Goal: Information Seeking & Learning: Learn about a topic

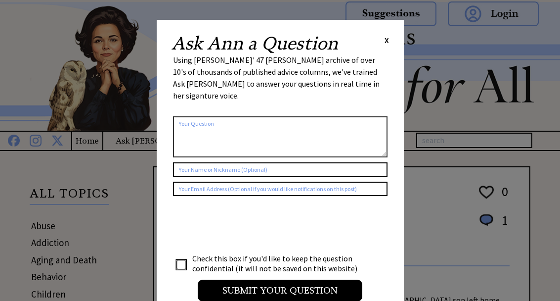
click at [388, 45] on div "X" at bounding box center [387, 40] width 4 height 11
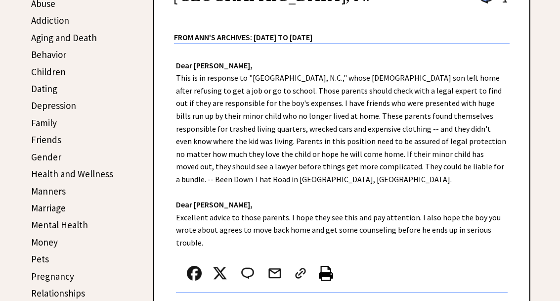
scroll to position [221, 0]
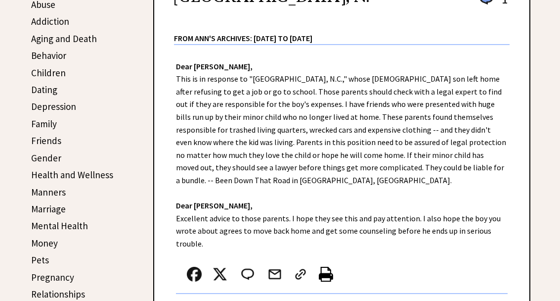
click at [49, 124] on link "Family" at bounding box center [44, 124] width 26 height 12
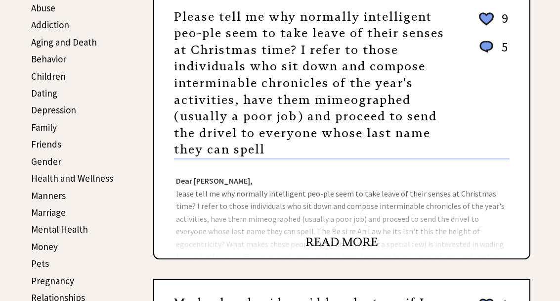
scroll to position [218, 0]
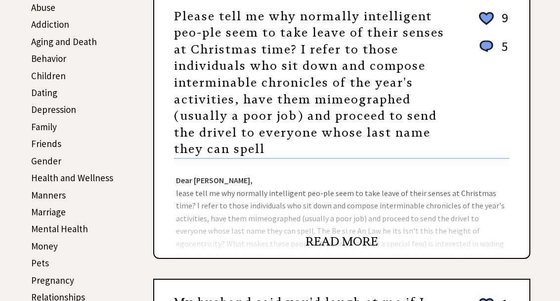
click at [362, 245] on link "READ MORE" at bounding box center [342, 241] width 73 height 15
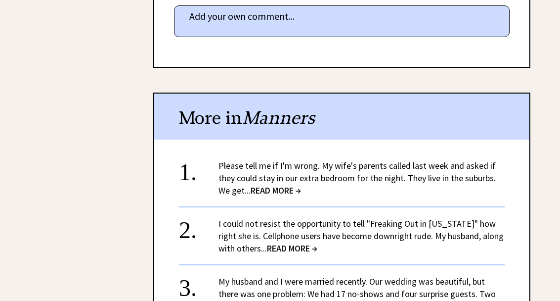
scroll to position [1442, 0]
click at [450, 159] on link "Please tell me if I'm wrong. My wife's parents called last week and asked if th…" at bounding box center [357, 177] width 277 height 36
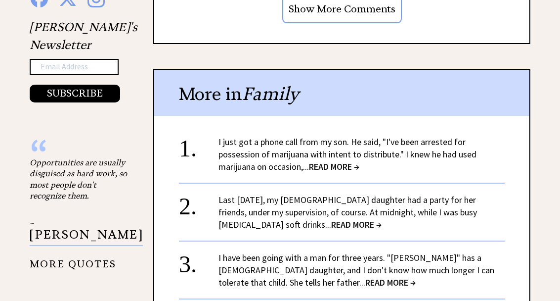
scroll to position [1045, 0]
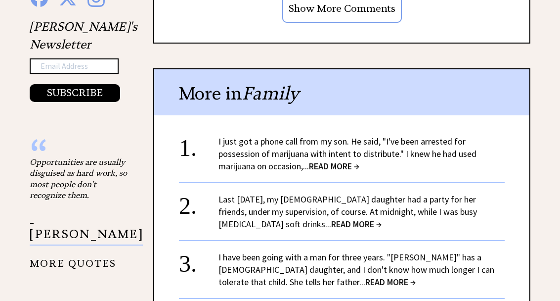
click at [378, 193] on link "Last [DATE], my [DEMOGRAPHIC_DATA] daughter had a party for her friends, under …" at bounding box center [348, 211] width 259 height 36
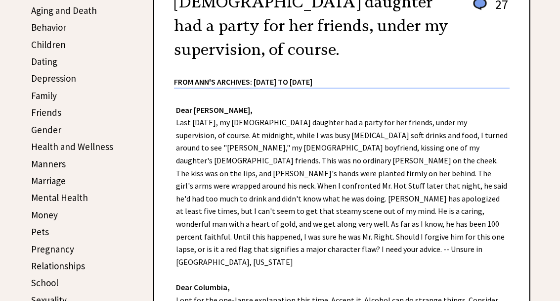
scroll to position [242, 0]
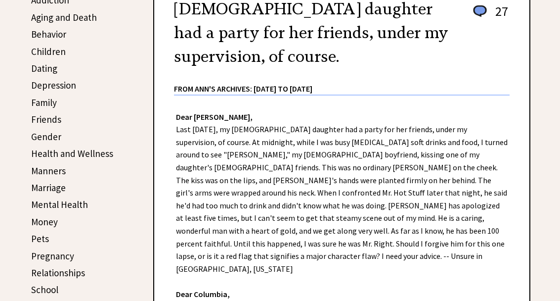
click at [45, 68] on link "Dating" at bounding box center [44, 69] width 26 height 12
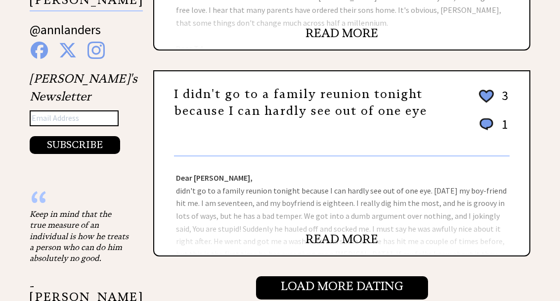
scroll to position [993, 0]
click at [358, 231] on link "READ MORE" at bounding box center [342, 238] width 73 height 15
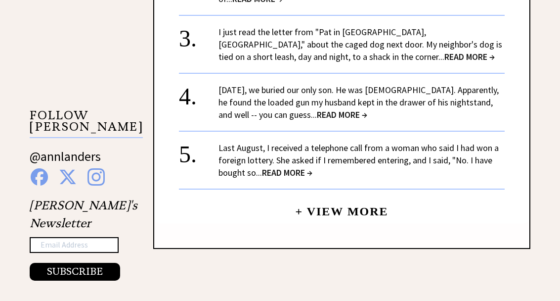
scroll to position [866, 0]
click at [443, 142] on link "Last August, I received a telephone call from a woman who said I had won a fore…" at bounding box center [359, 160] width 280 height 36
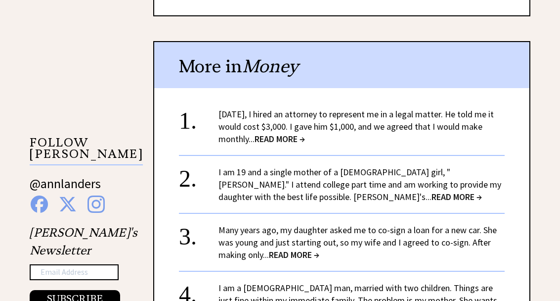
scroll to position [841, 0]
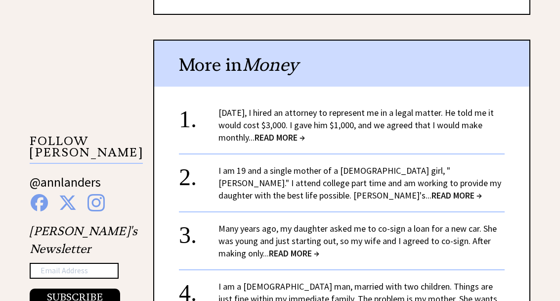
click at [483, 107] on link "Two years ago, I hired an attorney to represent me in a legal matter. He told m…" at bounding box center [356, 125] width 275 height 36
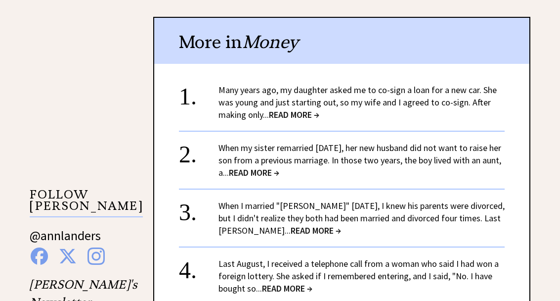
scroll to position [788, 0]
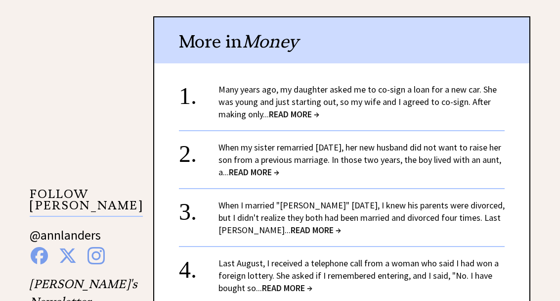
click at [428, 204] on link "When I married "Glenn" eight years ago, I knew his parents were divorced, but I…" at bounding box center [362, 218] width 286 height 36
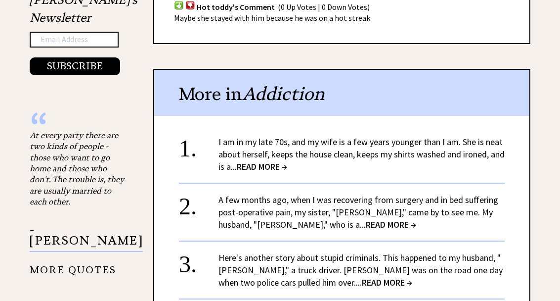
scroll to position [1078, 0]
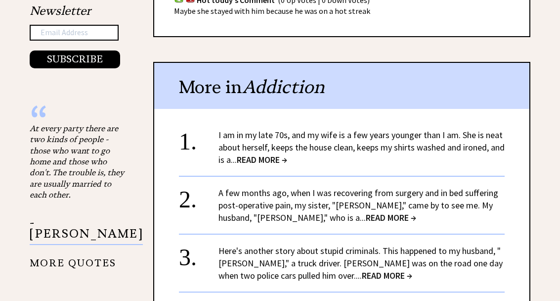
click at [422, 130] on link "I am in my late 70s, and my wife is a few years younger than I am. She is neat …" at bounding box center [362, 148] width 286 height 36
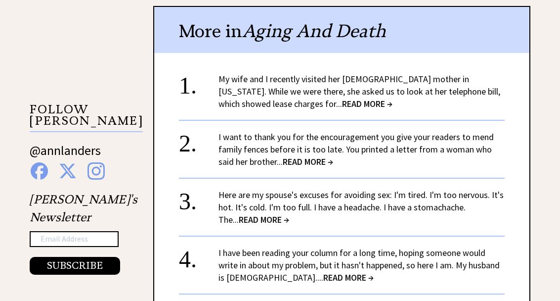
scroll to position [873, 0]
click at [475, 73] on link "My wife and I recently visited her 86-year-old mother in Oklahoma. While we wer…" at bounding box center [360, 91] width 282 height 36
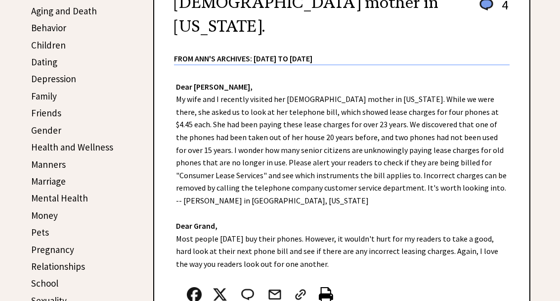
scroll to position [247, 0]
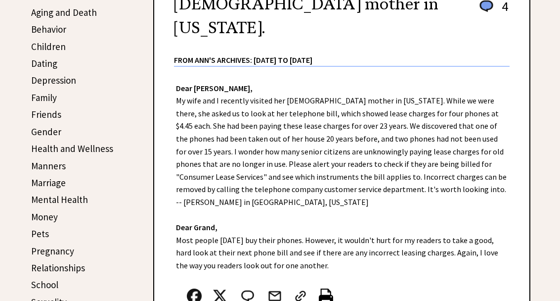
click at [60, 185] on link "Marriage" at bounding box center [48, 183] width 35 height 12
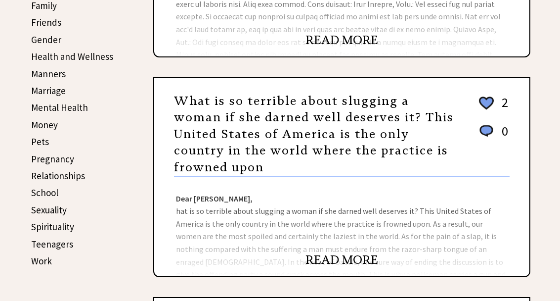
scroll to position [340, 0]
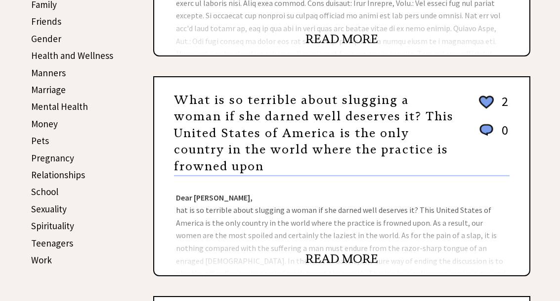
click at [353, 251] on link "READ MORE" at bounding box center [342, 258] width 73 height 15
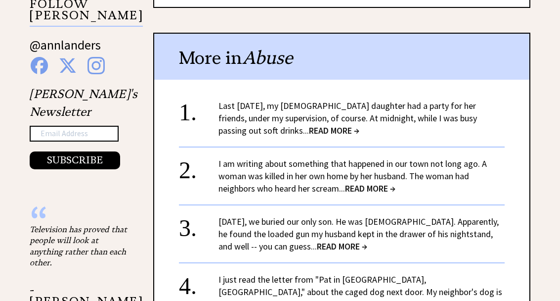
scroll to position [978, 0]
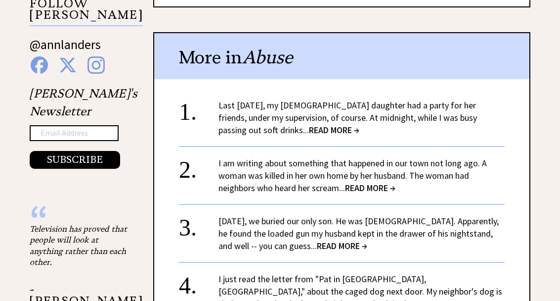
click at [453, 167] on link "I am writing about something that happened in our town not long ago. A woman wa…" at bounding box center [353, 176] width 268 height 36
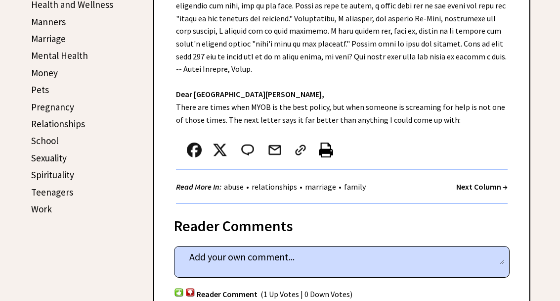
scroll to position [390, 0]
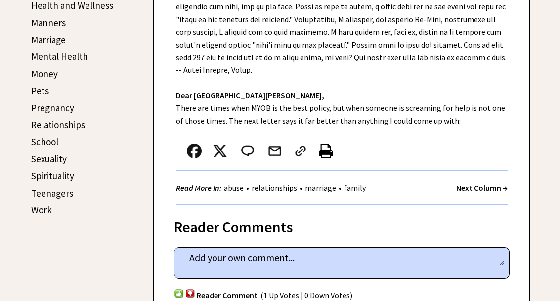
click at [46, 139] on link "School" at bounding box center [44, 142] width 27 height 12
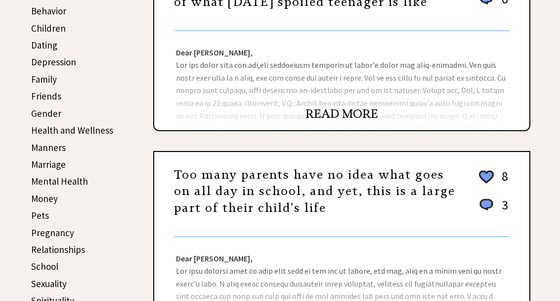
scroll to position [264, 0]
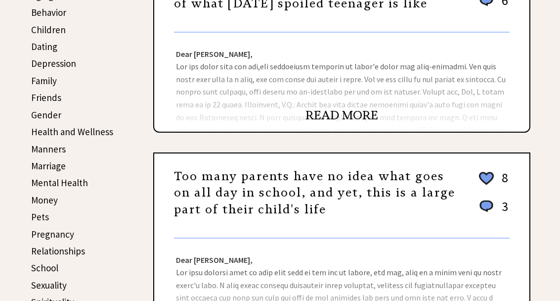
click at [59, 147] on link "Manners" at bounding box center [48, 149] width 35 height 12
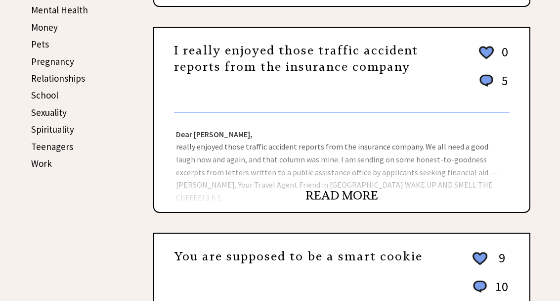
scroll to position [439, 0]
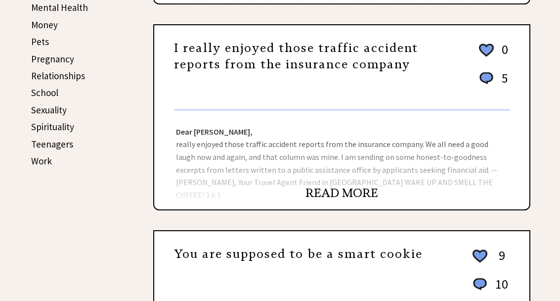
click at [360, 185] on link "READ MORE" at bounding box center [342, 192] width 73 height 15
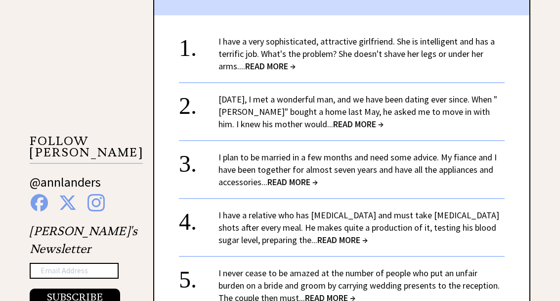
scroll to position [844, 0]
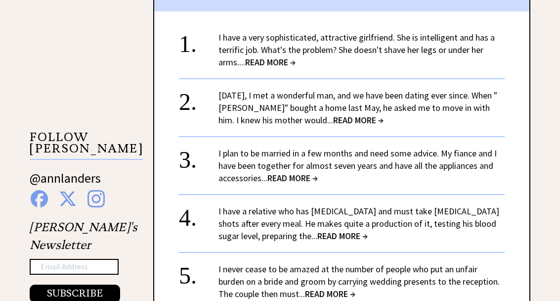
click at [480, 90] on link "Two years ago, I met a wonderful man, and we have been dating ever since. When …" at bounding box center [358, 108] width 279 height 36
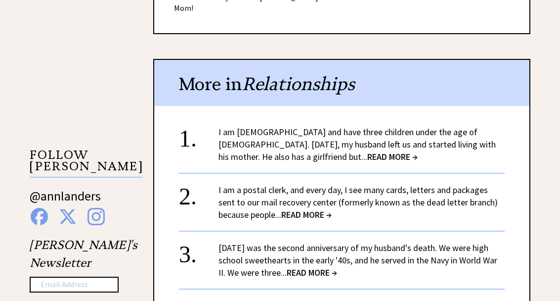
scroll to position [827, 0]
click at [481, 126] on link "I am [DEMOGRAPHIC_DATA] and have three children under the age of [DEMOGRAPHIC_D…" at bounding box center [357, 144] width 277 height 36
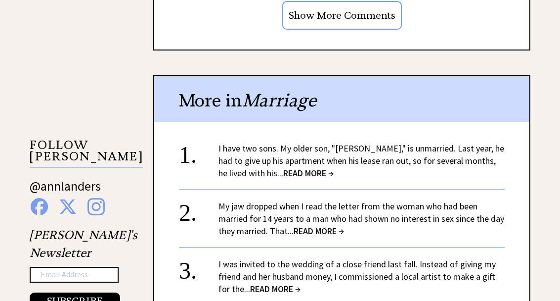
scroll to position [837, 0]
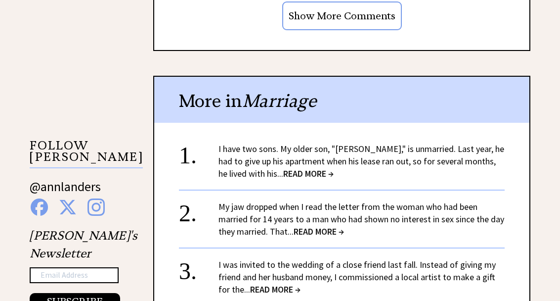
click at [473, 143] on link "I have two sons. My older son, "Randall," is unmarried. Last year, he had to gi…" at bounding box center [362, 161] width 286 height 36
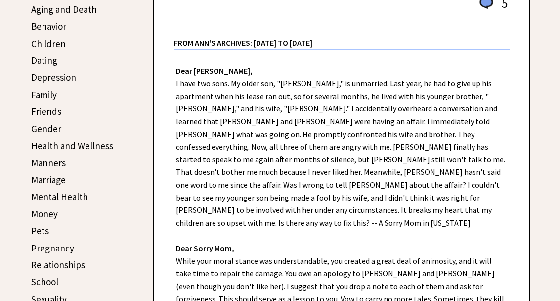
scroll to position [262, 0]
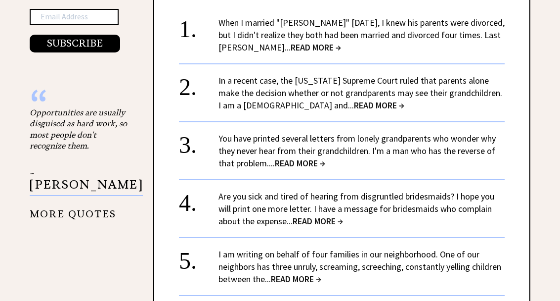
scroll to position [1095, 0]
click at [455, 248] on link "I am writing on behalf of four families in our neighborhood. One of our neighbo…" at bounding box center [360, 266] width 283 height 36
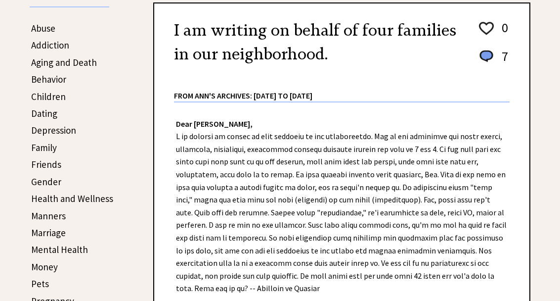
scroll to position [193, 0]
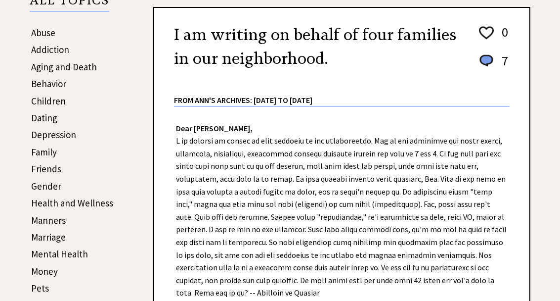
click at [56, 168] on link "Friends" at bounding box center [46, 169] width 30 height 12
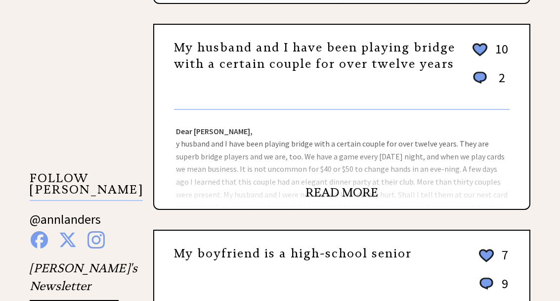
scroll to position [806, 0]
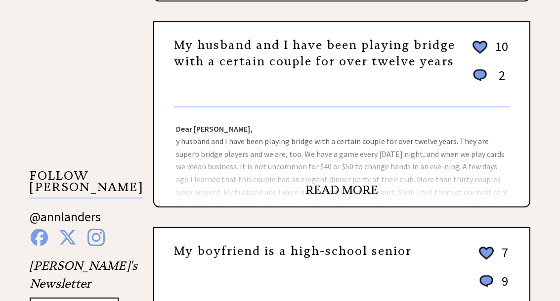
click at [355, 185] on div "Dear Ann Landers, y husband and I have been playing bridge with a certain coupl…" at bounding box center [341, 157] width 375 height 99
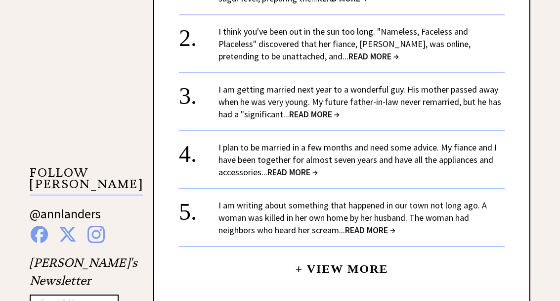
scroll to position [810, 0]
click at [493, 143] on link "I plan to be married in a few months and need some advice. My fiance and I have…" at bounding box center [358, 159] width 278 height 36
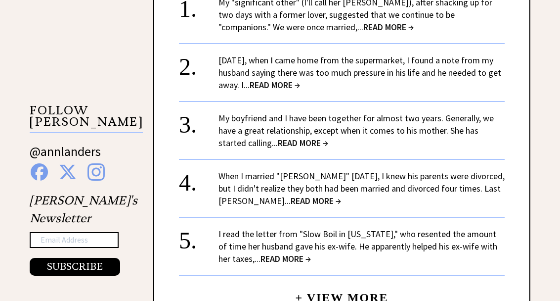
scroll to position [871, 0]
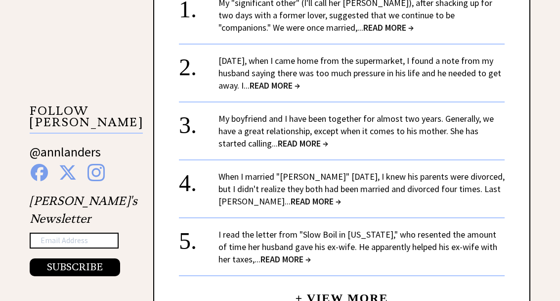
click at [486, 115] on link "My boyfriend and I have been together for almost two years. Generally, we have …" at bounding box center [356, 131] width 275 height 36
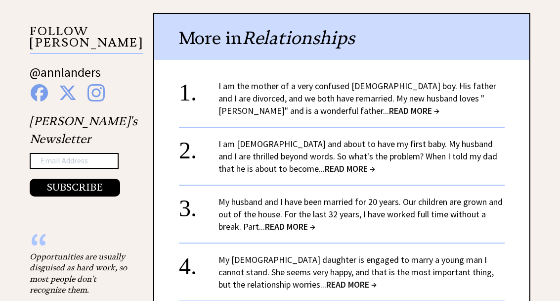
scroll to position [951, 0]
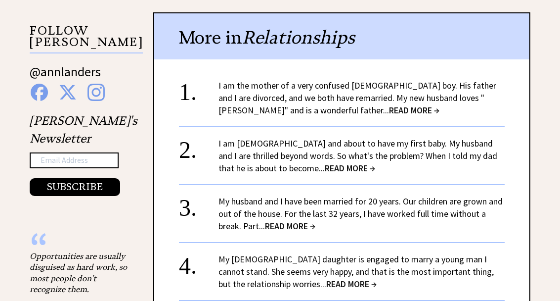
click at [251, 88] on link "I am the mother of a very confused [DEMOGRAPHIC_DATA] boy. His father and I are…" at bounding box center [358, 98] width 278 height 36
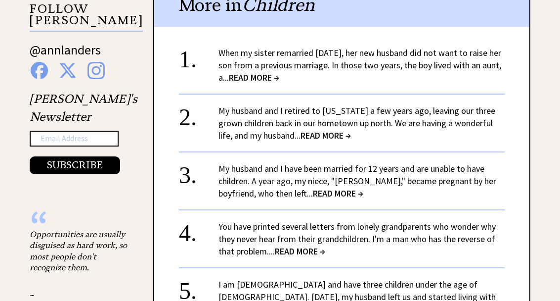
scroll to position [974, 0]
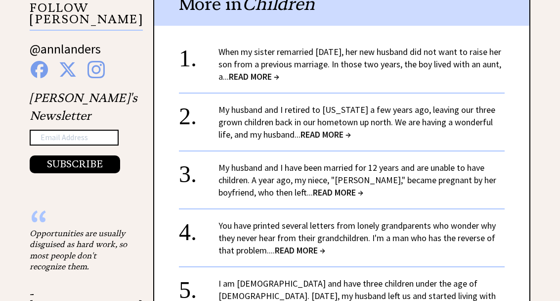
click at [495, 121] on link "My husband and I retired to Florida a few years ago, leaving our three grown ch…" at bounding box center [357, 122] width 277 height 36
